Goal: Task Accomplishment & Management: Manage account settings

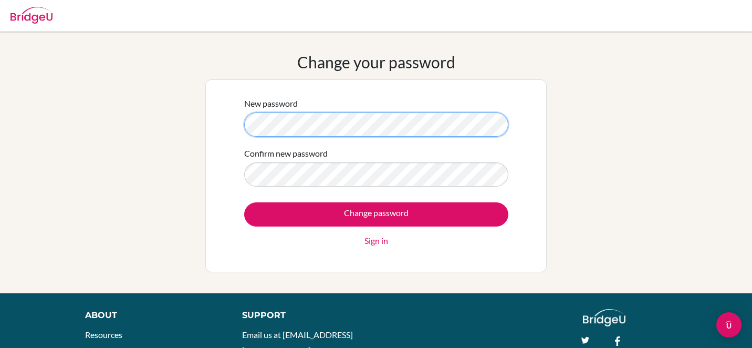
click at [241, 121] on div "New password Confirm new password Change password Sign in" at bounding box center [375, 175] width 277 height 171
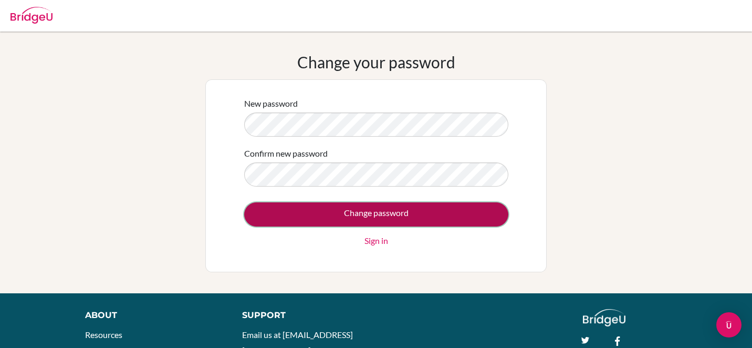
click at [367, 214] on input "Change password" at bounding box center [376, 214] width 264 height 24
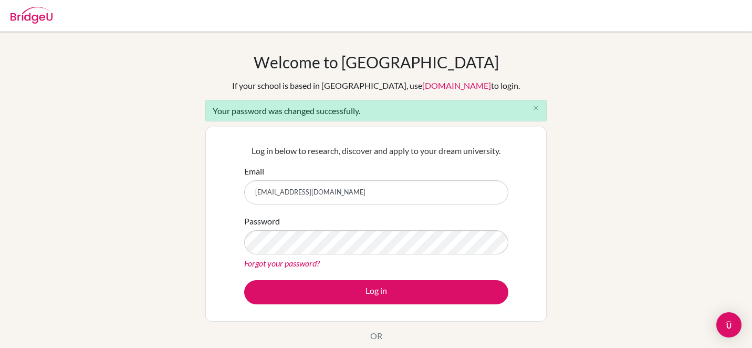
drag, startPoint x: 328, startPoint y: 191, endPoint x: 254, endPoint y: 191, distance: 74.0
click at [254, 191] on input "counseling@his.ac.zw" at bounding box center [376, 192] width 264 height 24
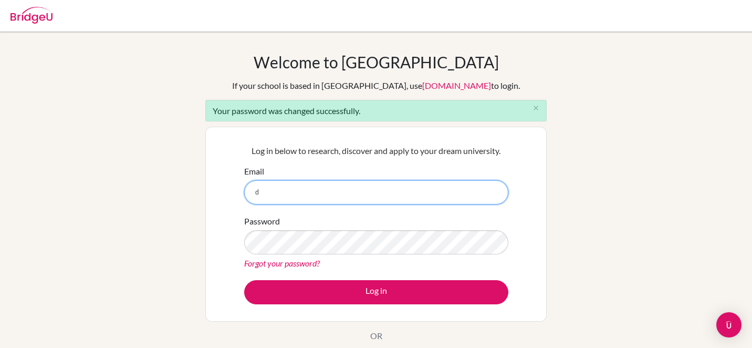
type input "dchiyangwa@his.ac.zw"
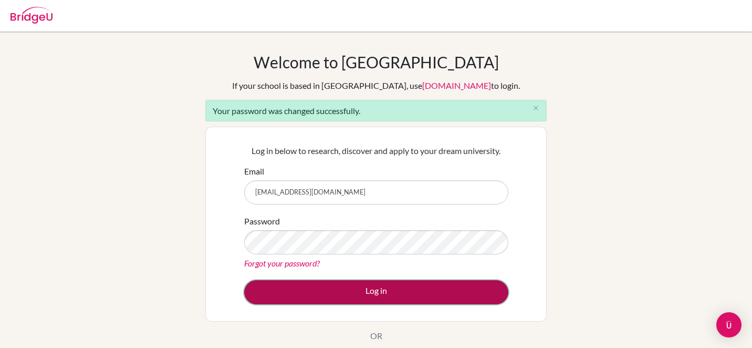
click at [371, 290] on button "Log in" at bounding box center [376, 292] width 264 height 24
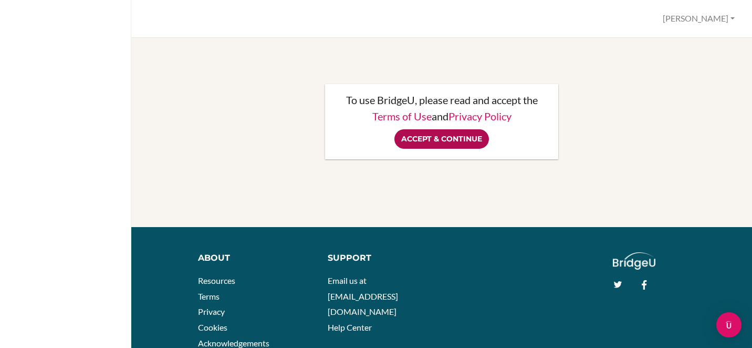
click at [429, 139] on input "Accept & Continue" at bounding box center [441, 138] width 94 height 19
